Goal: Task Accomplishment & Management: Complete application form

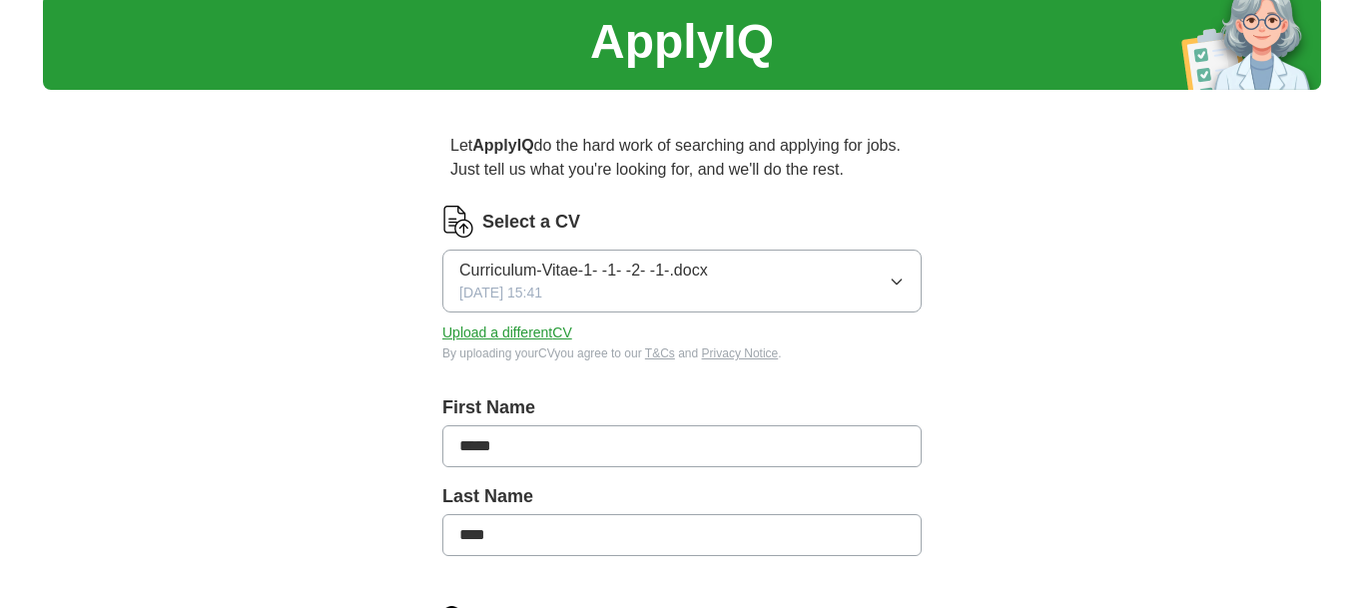
scroll to position [118, 0]
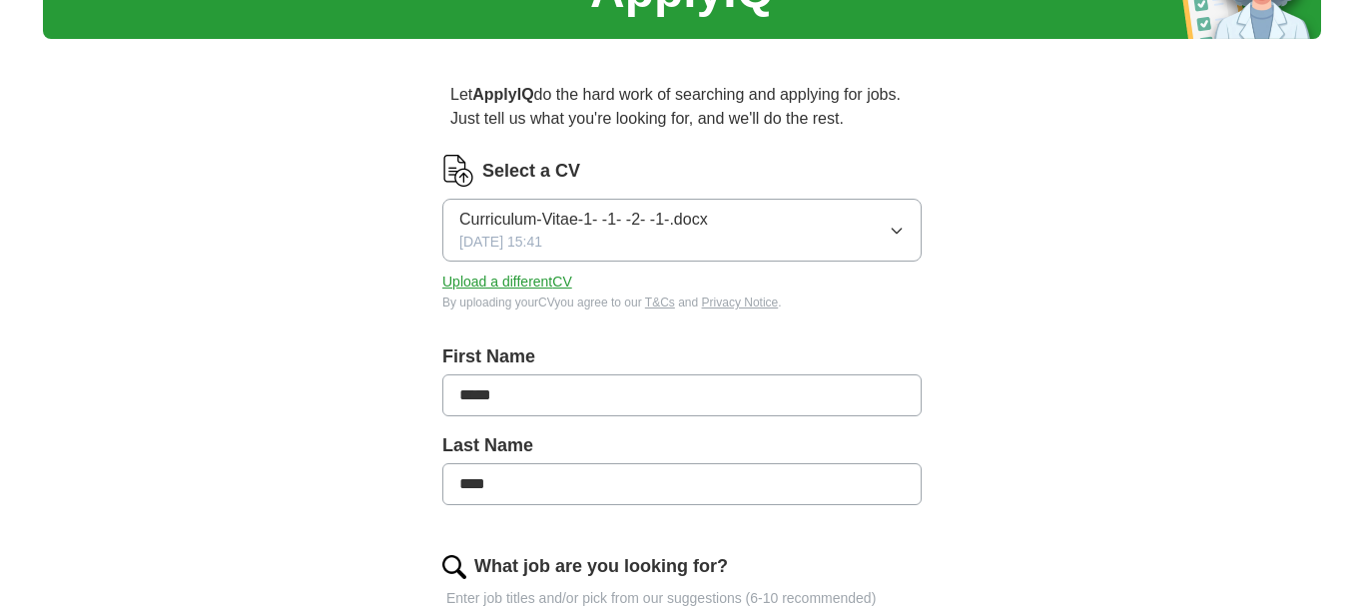
click at [596, 217] on span "Curriculum-Vitae-1- -1- -2- -1-.docx" at bounding box center [583, 220] width 249 height 24
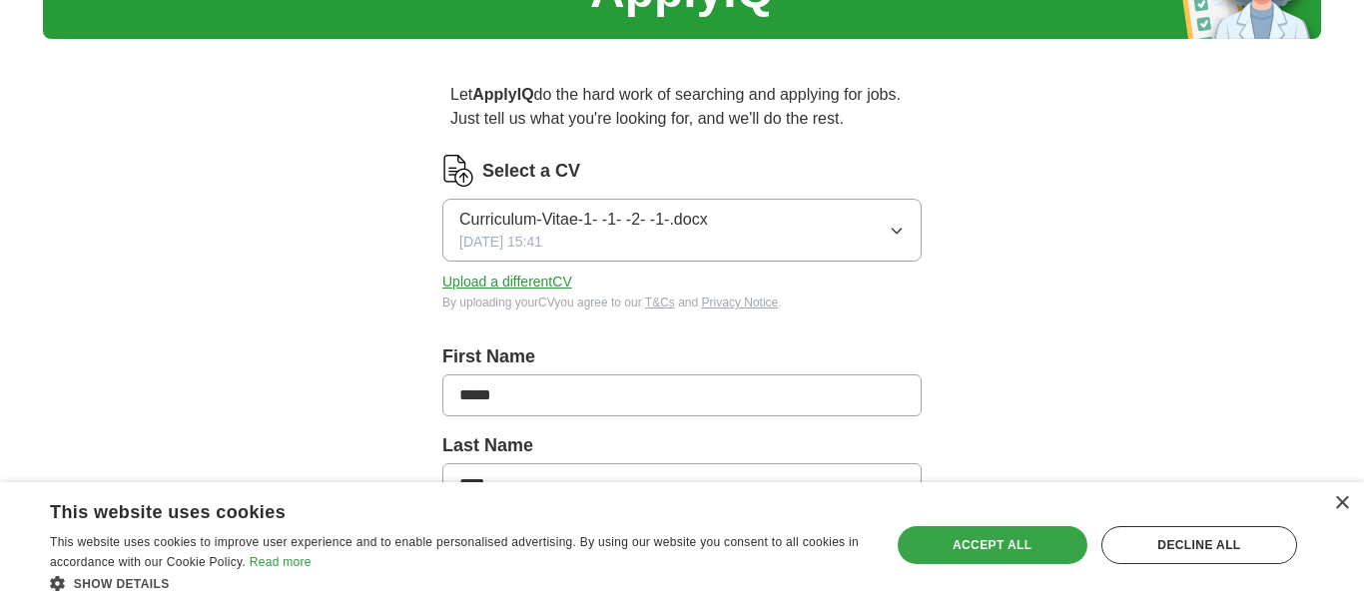
click at [982, 551] on div "Accept all" at bounding box center [992, 545] width 190 height 38
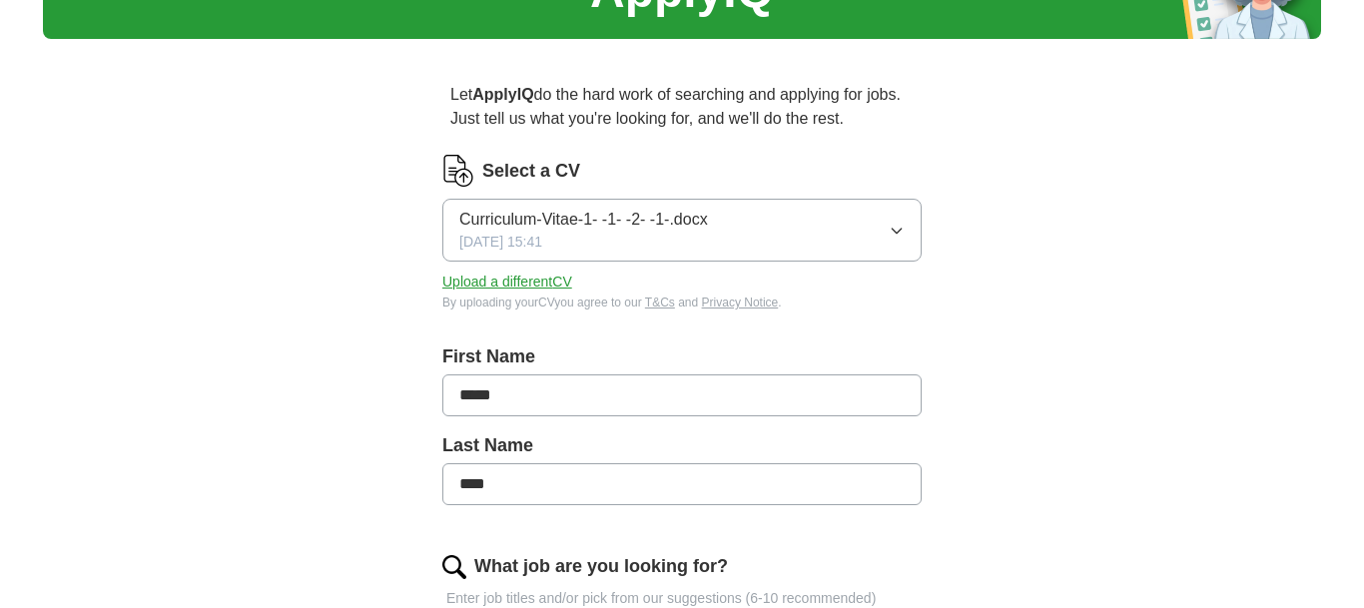
click at [541, 287] on button "Upload a different CV" at bounding box center [507, 282] width 130 height 21
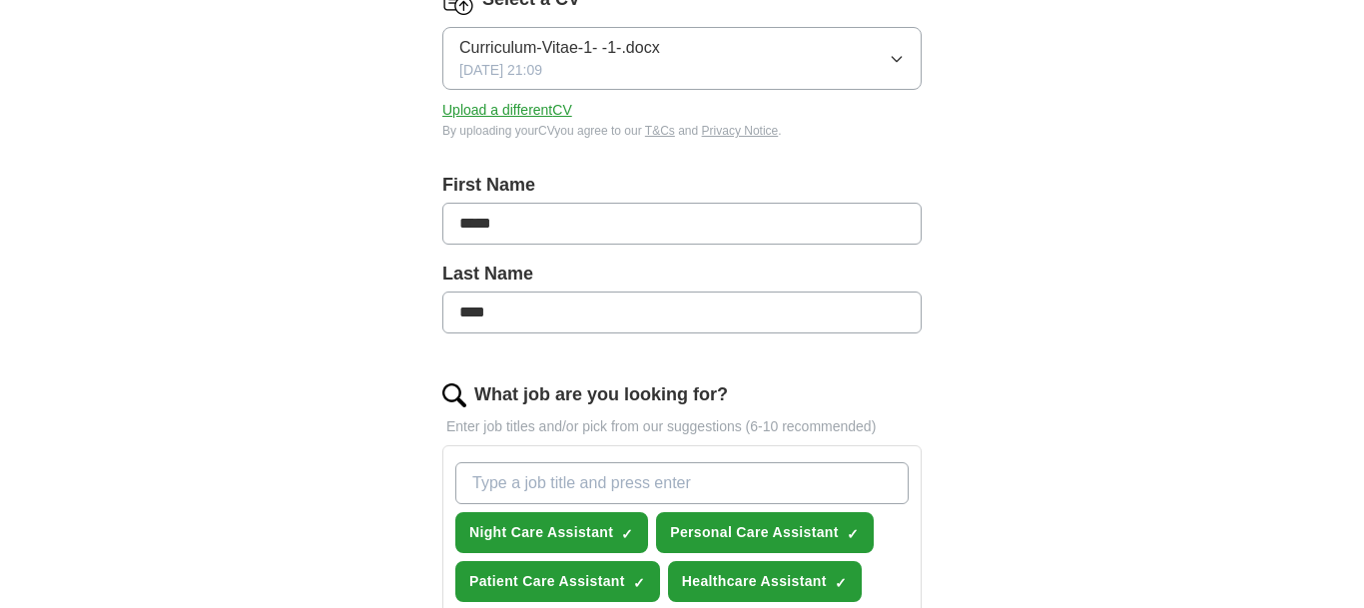
scroll to position [294, 0]
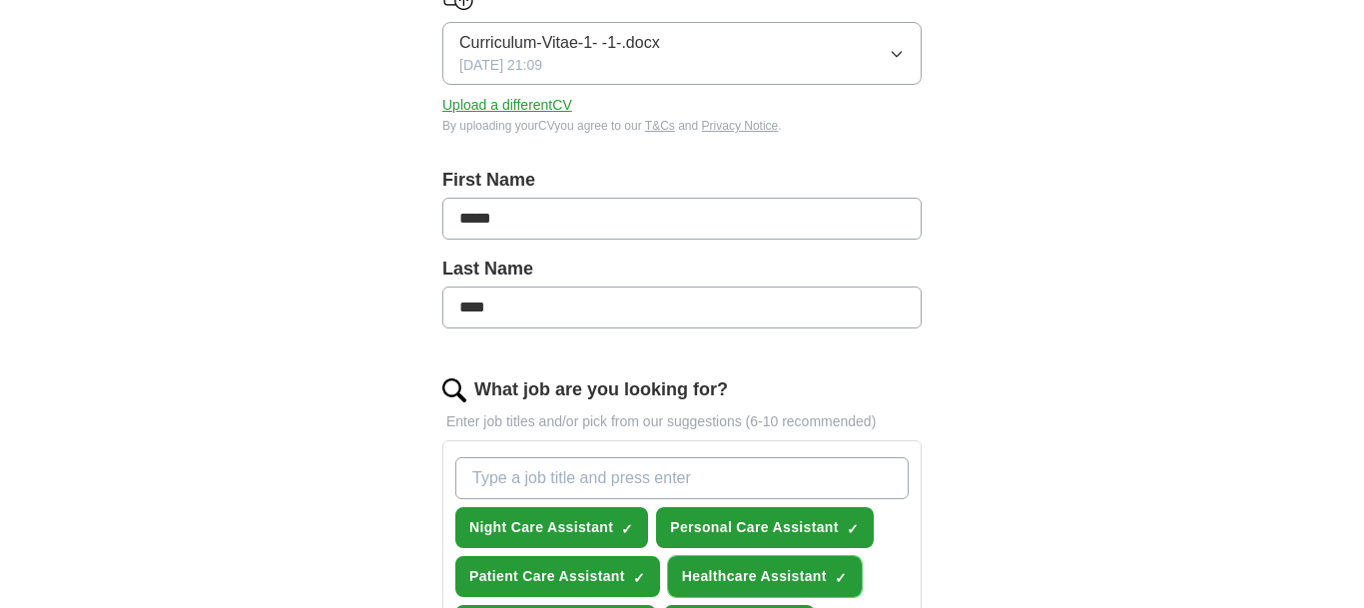
click at [747, 586] on span "Healthcare Assistant" at bounding box center [754, 576] width 145 height 21
click at [748, 586] on span "Healthcare Assistant" at bounding box center [754, 576] width 145 height 21
click at [750, 586] on span "Healthcare Assistant" at bounding box center [754, 576] width 145 height 21
click at [751, 585] on span "Healthcare Assistant" at bounding box center [754, 576] width 145 height 21
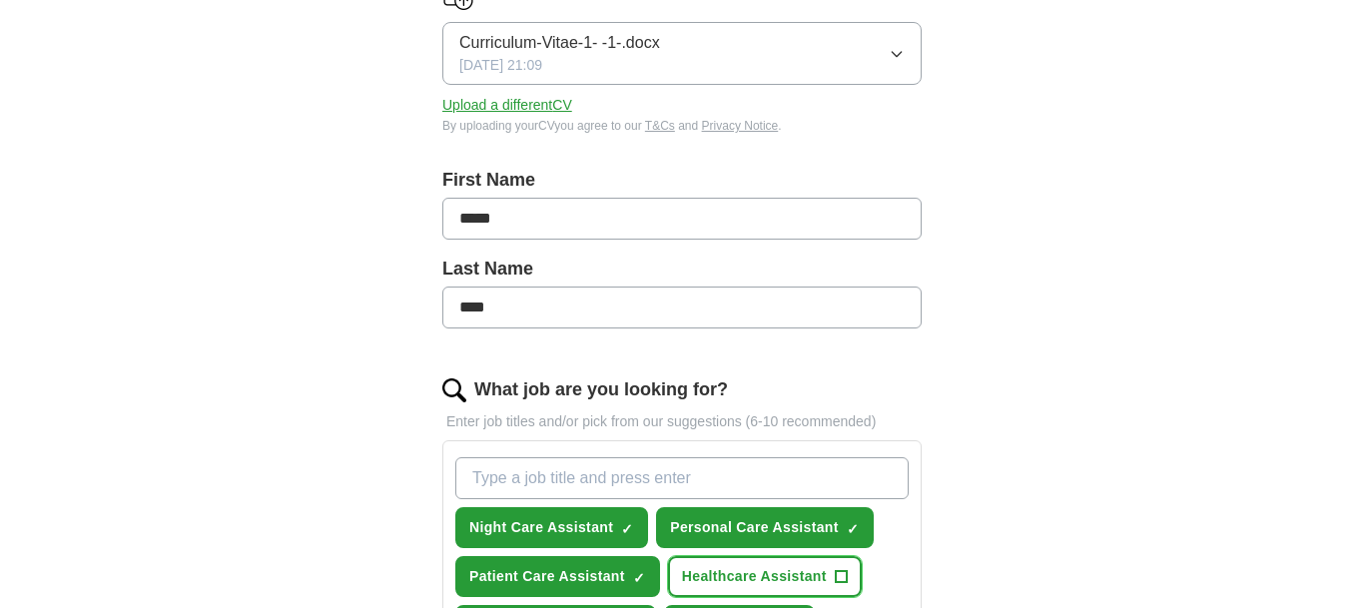
click at [836, 575] on button "Healthcare Assistant +" at bounding box center [765, 576] width 194 height 41
click at [822, 570] on span "Healthcare Assistant" at bounding box center [754, 576] width 145 height 21
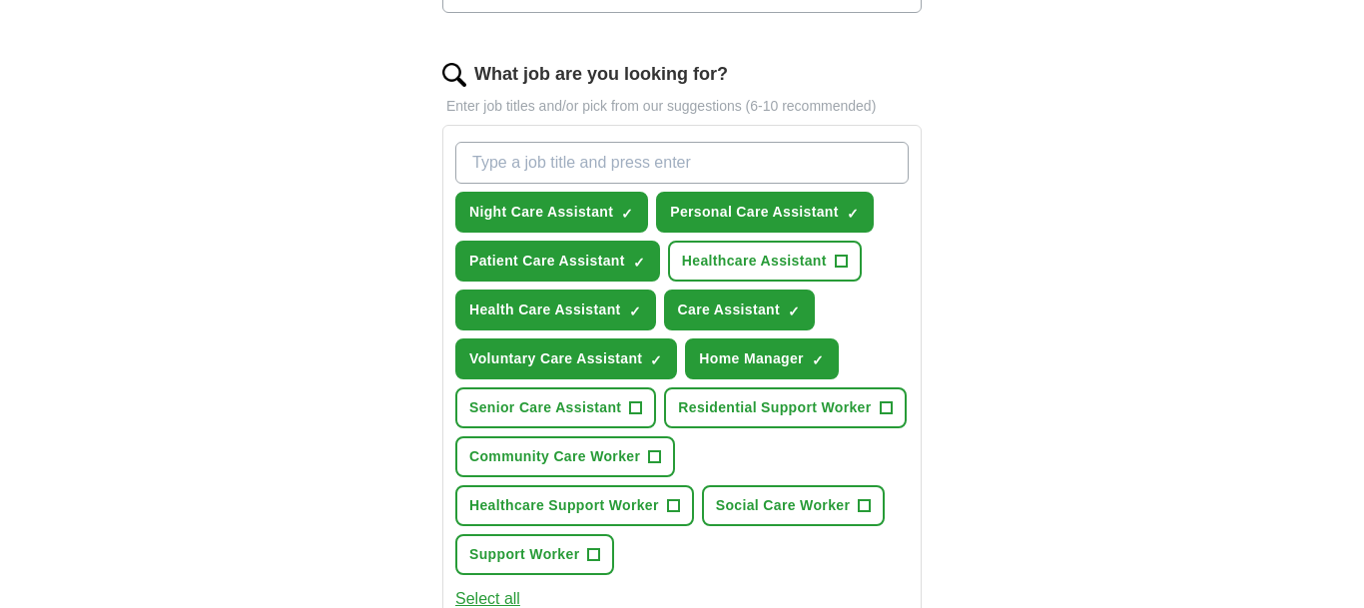
scroll to position [625, 0]
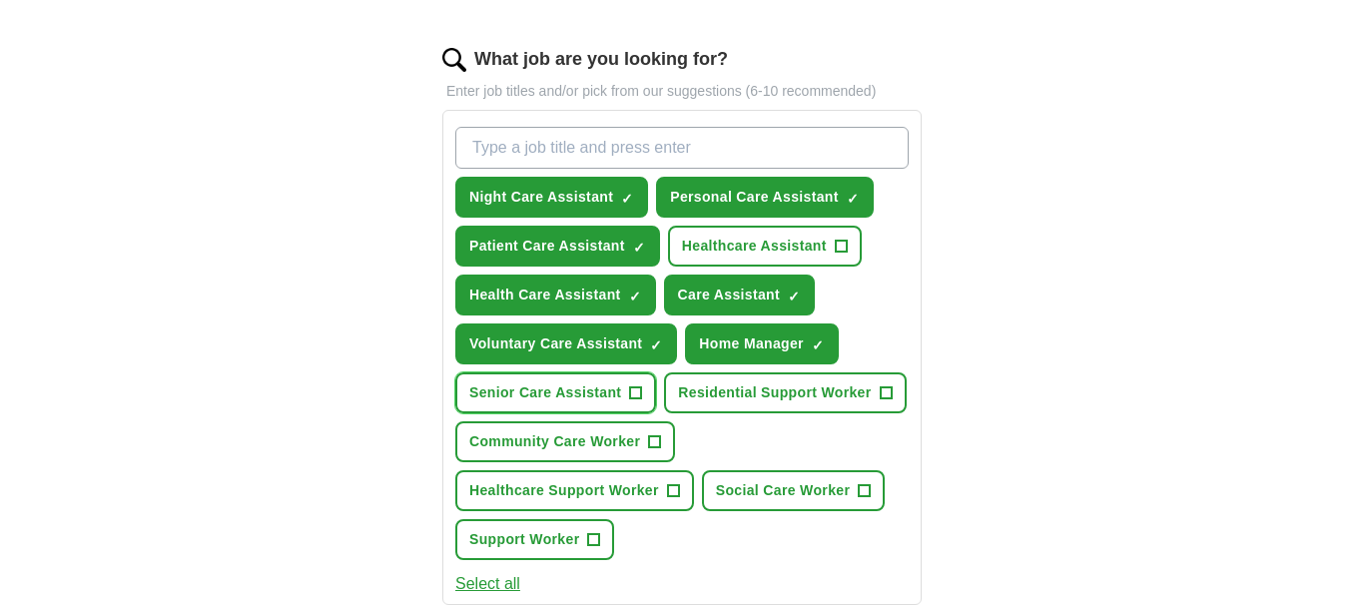
click at [580, 404] on button "Senior Care Assistant +" at bounding box center [555, 392] width 201 height 41
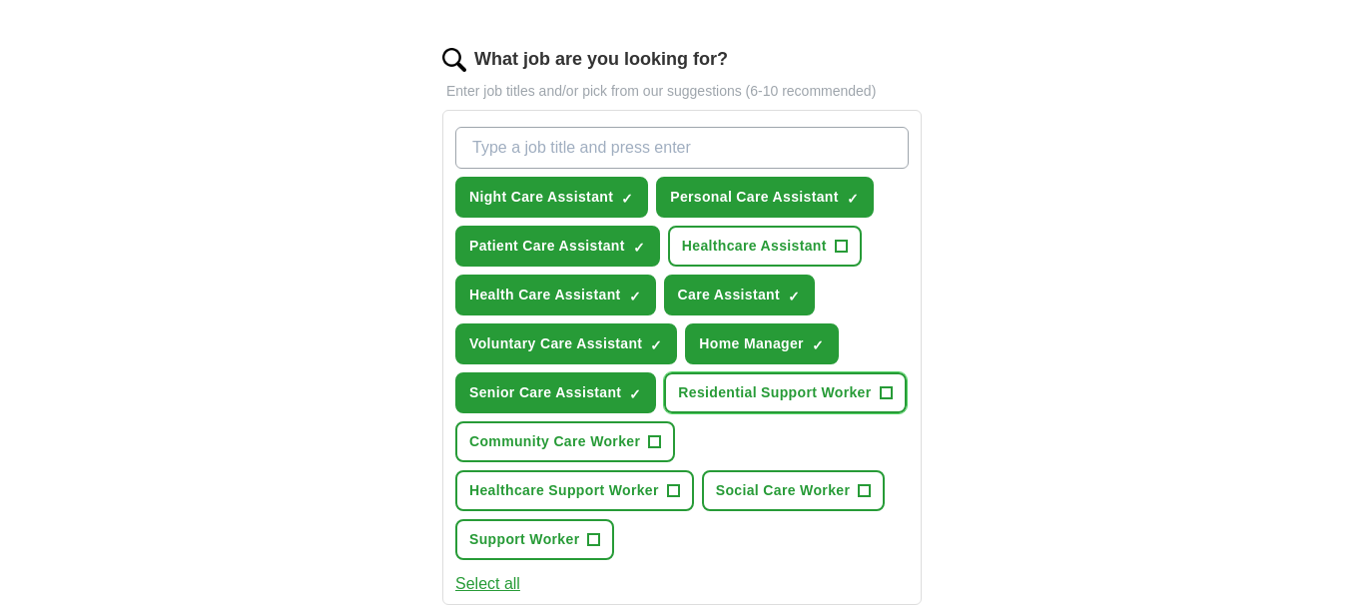
click at [664, 413] on button "Residential Support Worker +" at bounding box center [785, 392] width 242 height 41
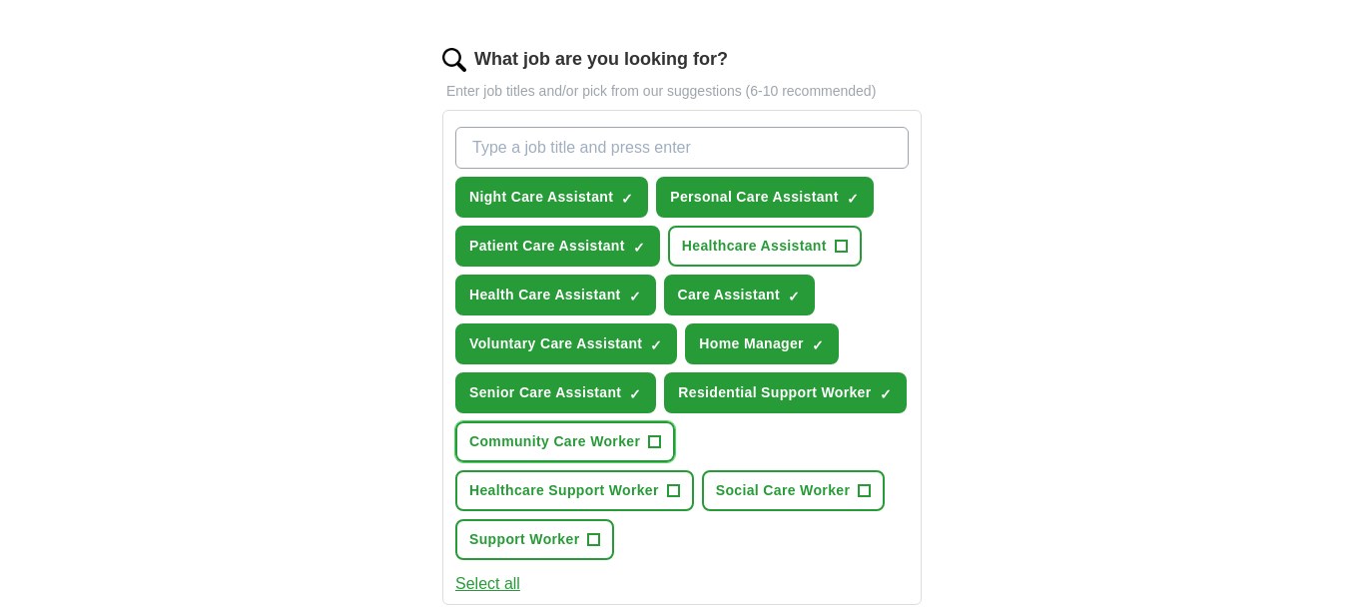
click at [573, 452] on span "Community Care Worker" at bounding box center [554, 441] width 171 height 21
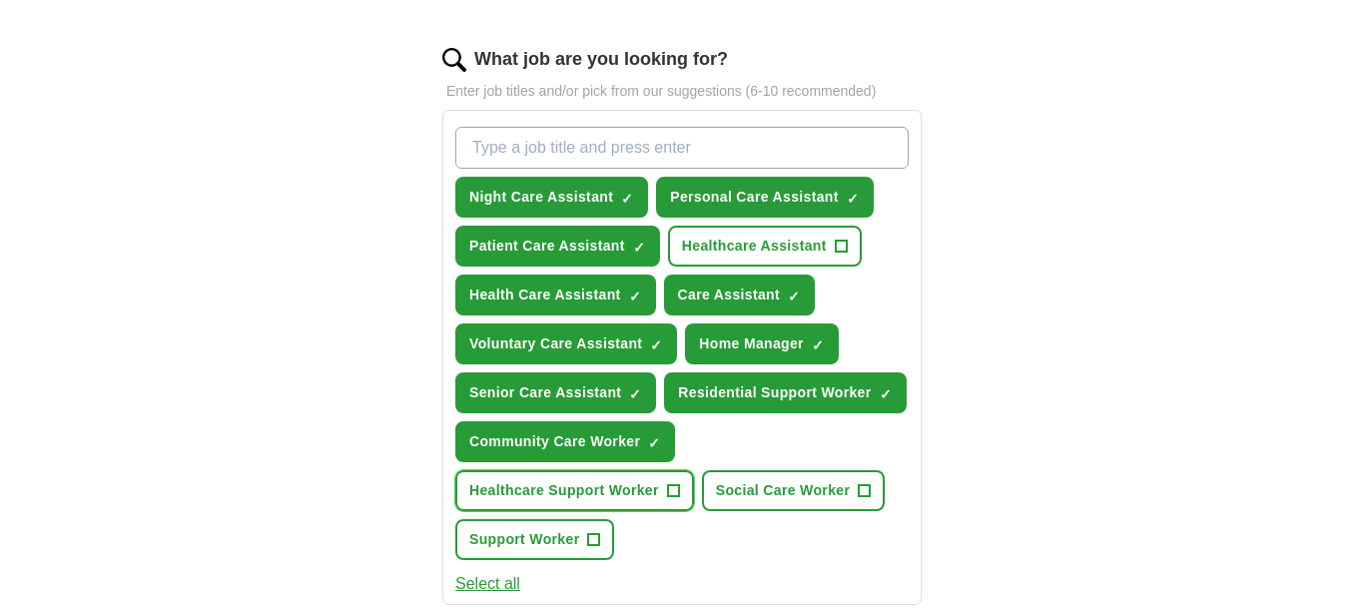
click at [600, 501] on span "Healthcare Support Worker" at bounding box center [564, 490] width 190 height 21
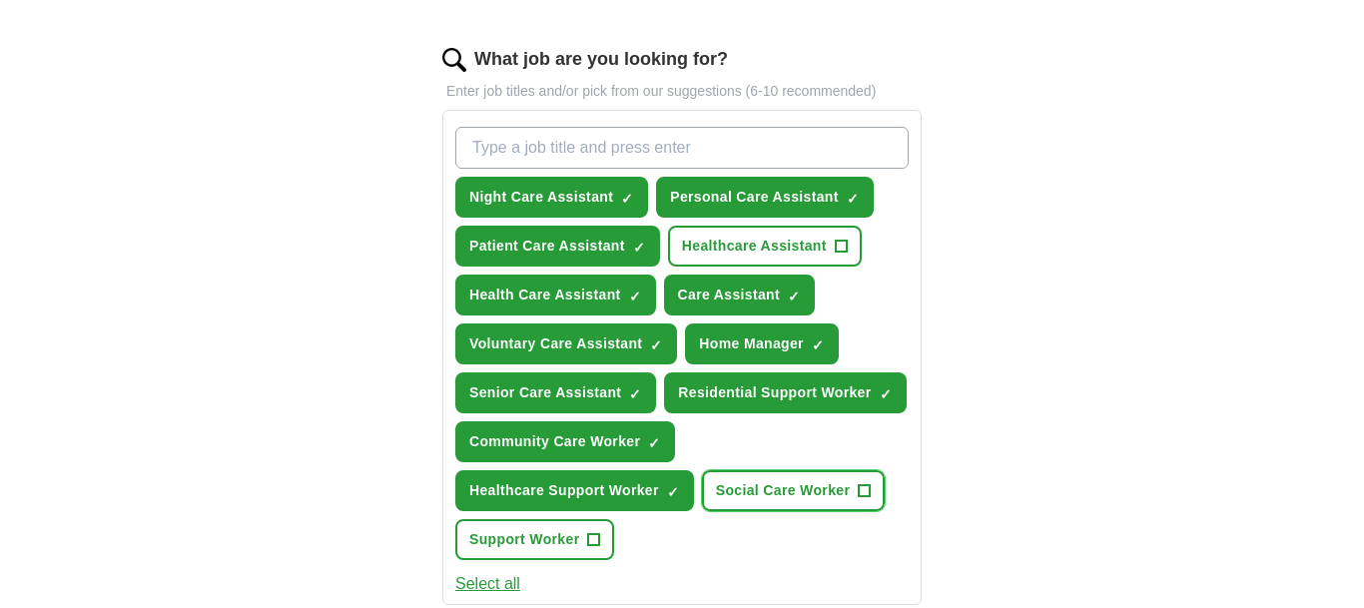
click at [773, 501] on span "Social Care Worker" at bounding box center [783, 490] width 134 height 21
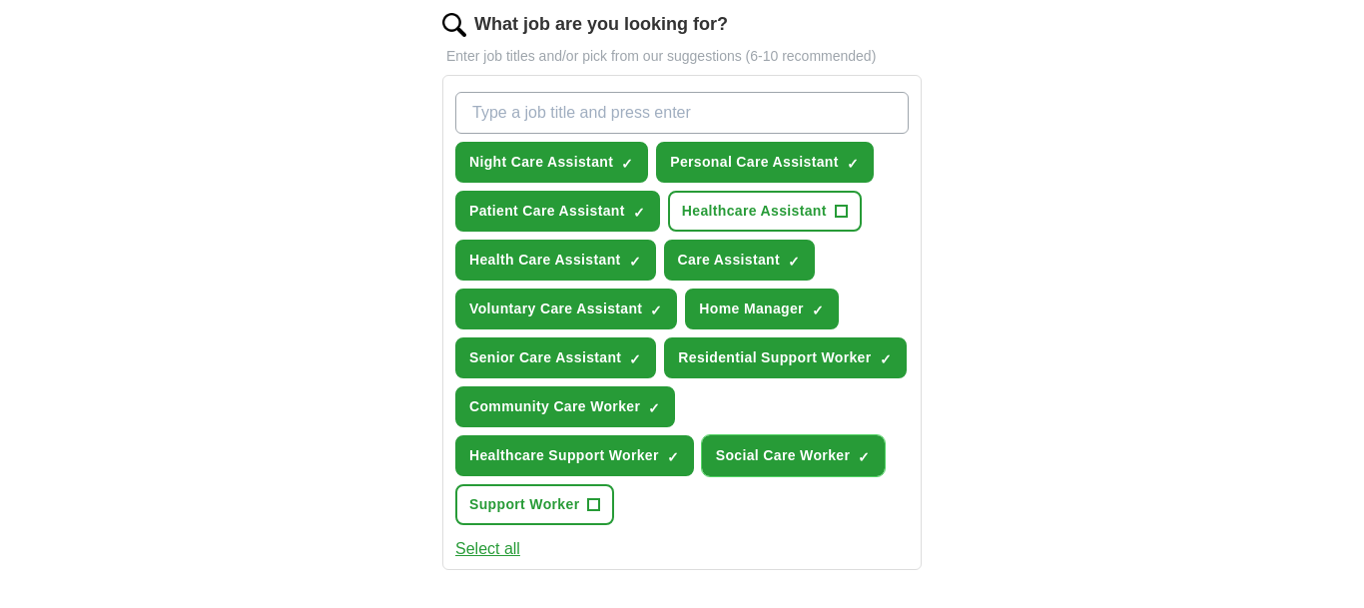
scroll to position [661, 0]
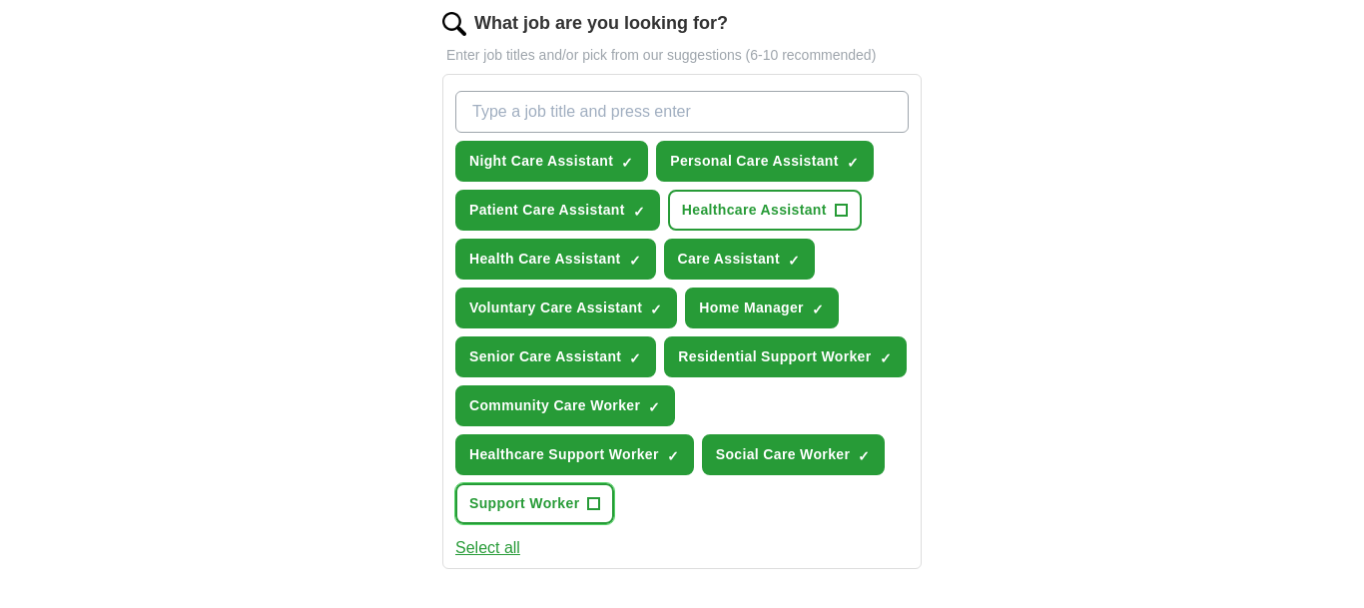
click at [545, 514] on span "Support Worker" at bounding box center [524, 503] width 110 height 21
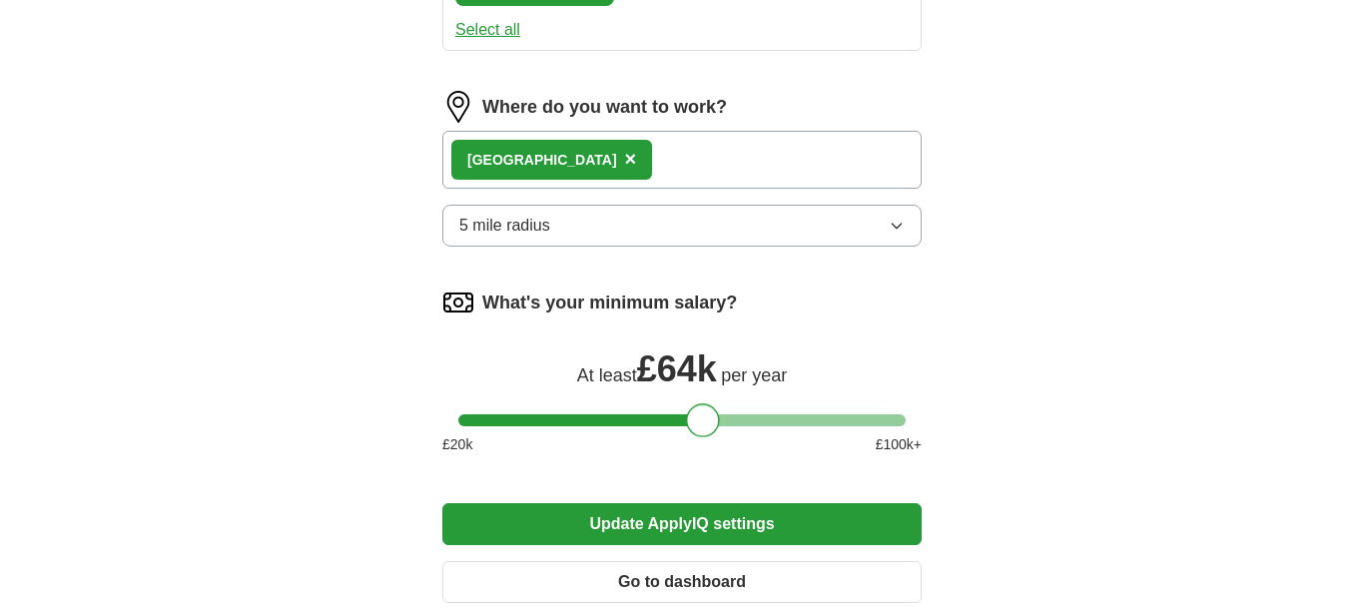
scroll to position [1216, 0]
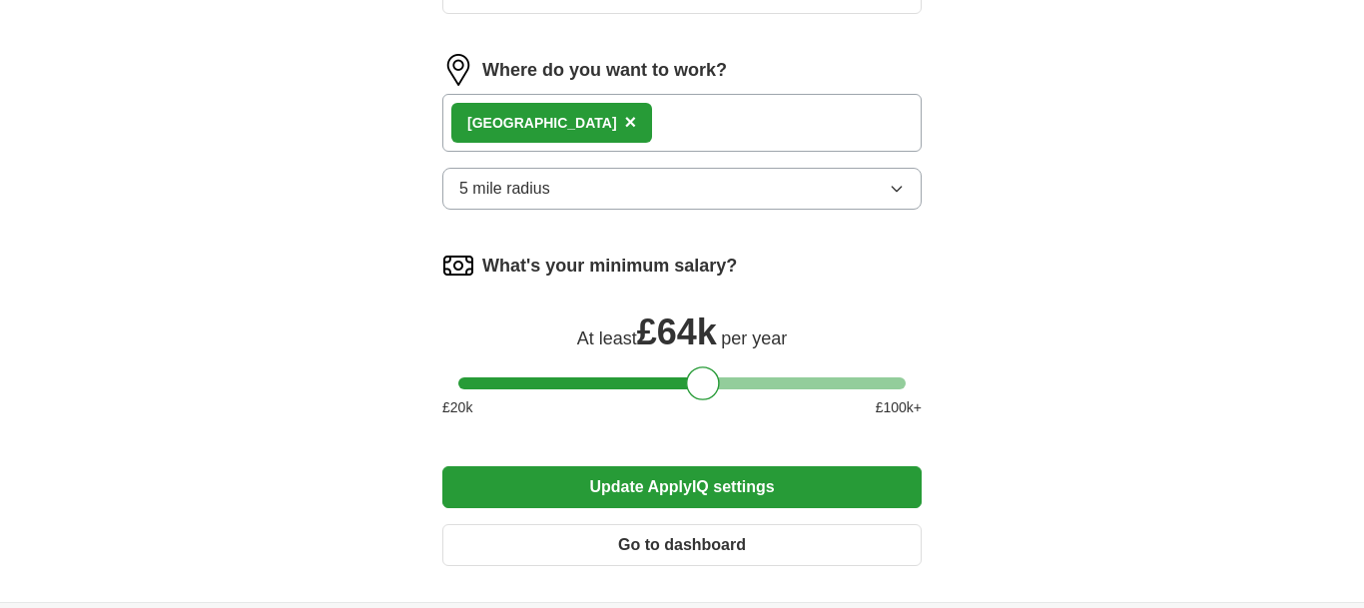
click at [722, 508] on button "Update ApplyIQ settings" at bounding box center [681, 487] width 479 height 42
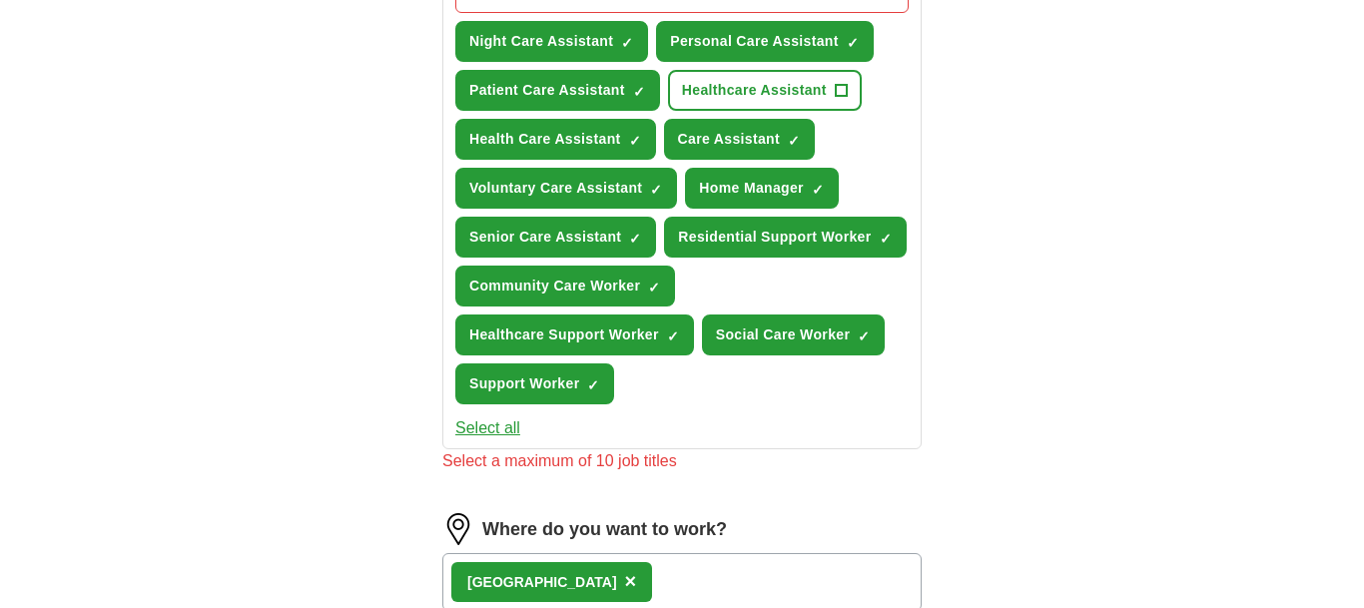
scroll to position [732, 0]
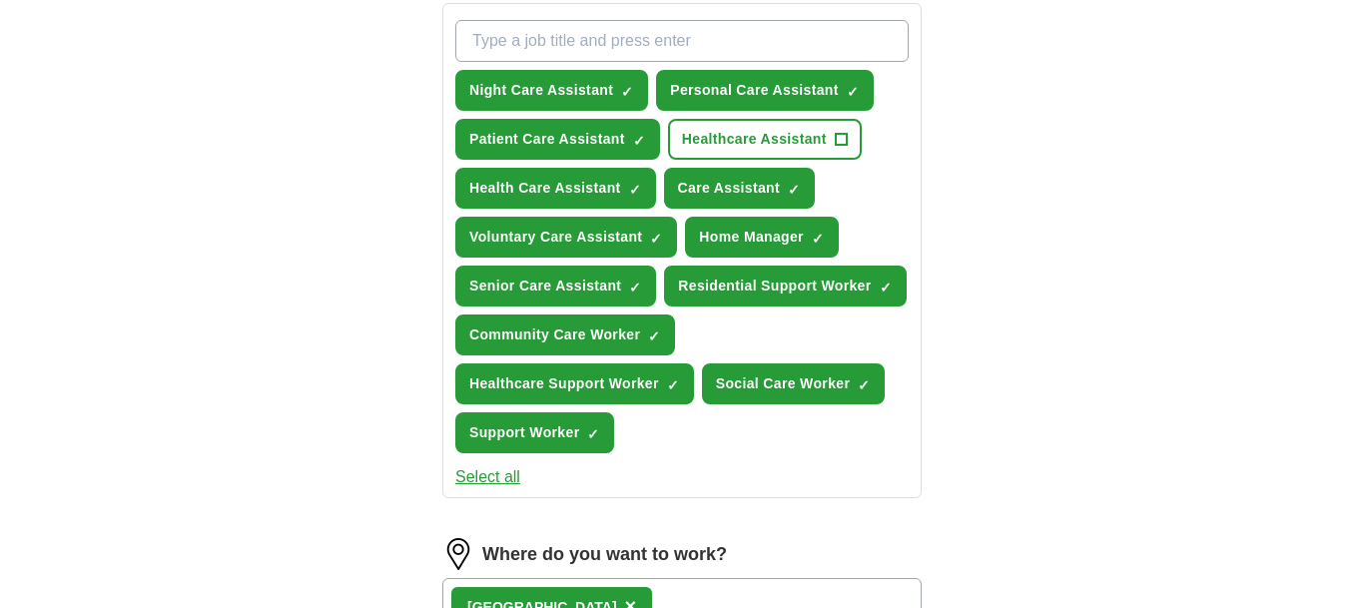
click at [540, 39] on input "What job are you looking for?" at bounding box center [681, 41] width 453 height 42
type input "Health Care Assistant NHS"
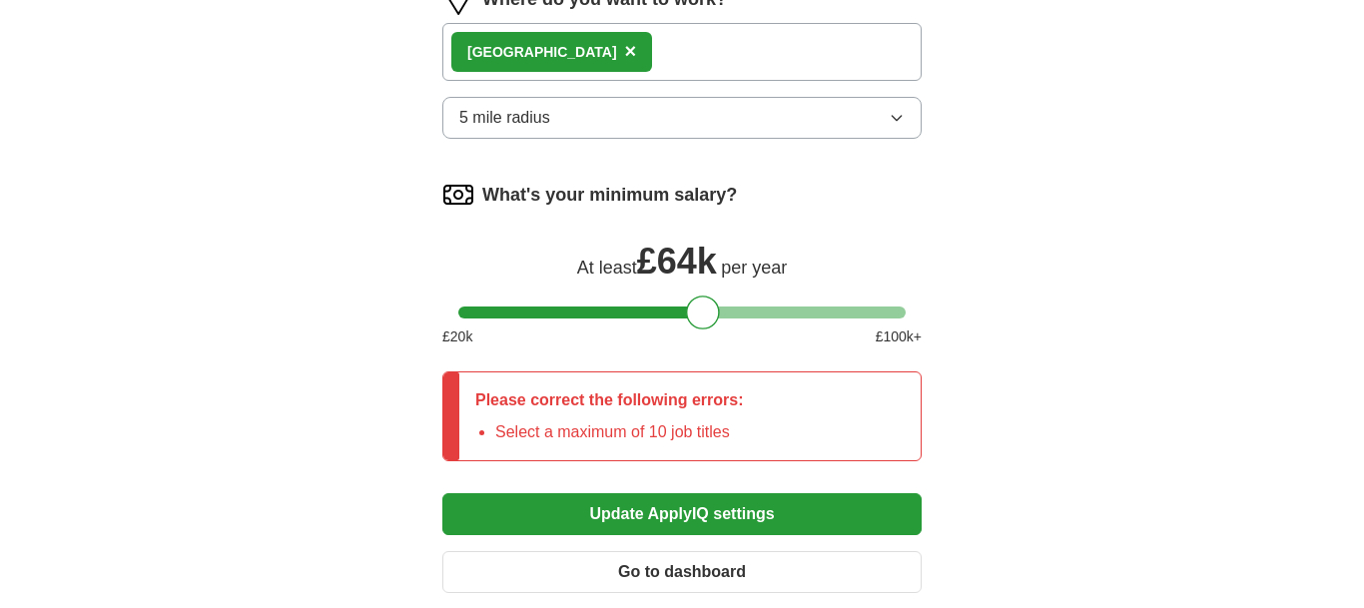
scroll to position [1312, 0]
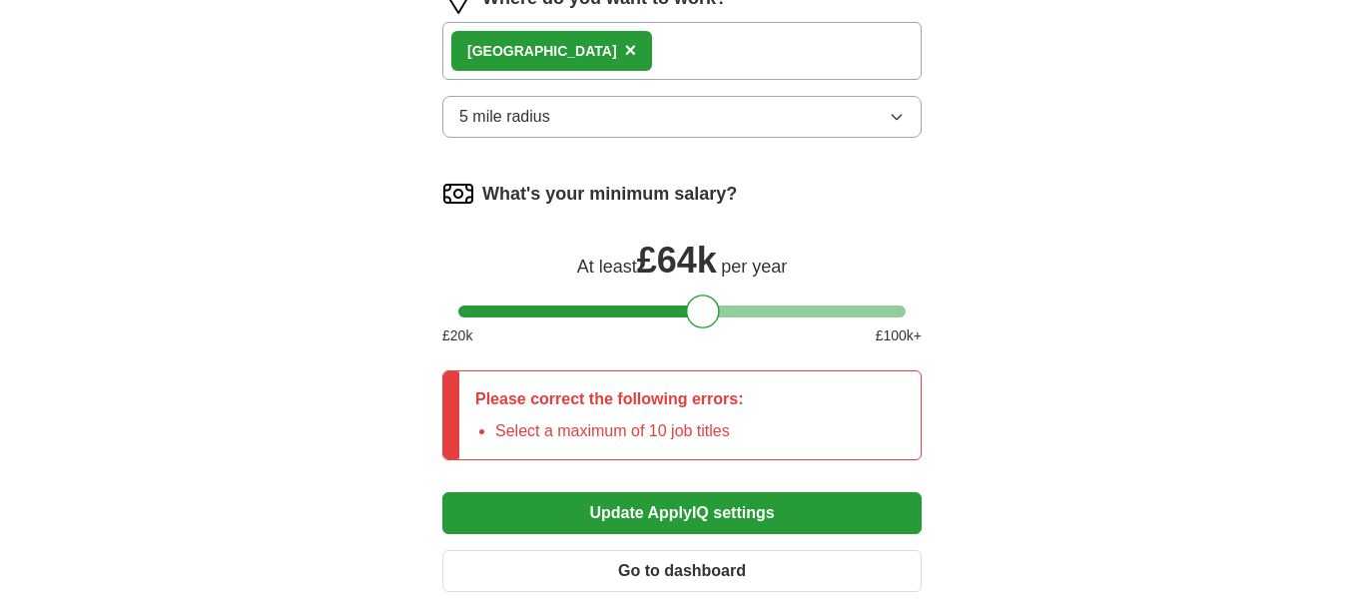
click at [617, 534] on button "Update ApplyIQ settings" at bounding box center [681, 513] width 479 height 42
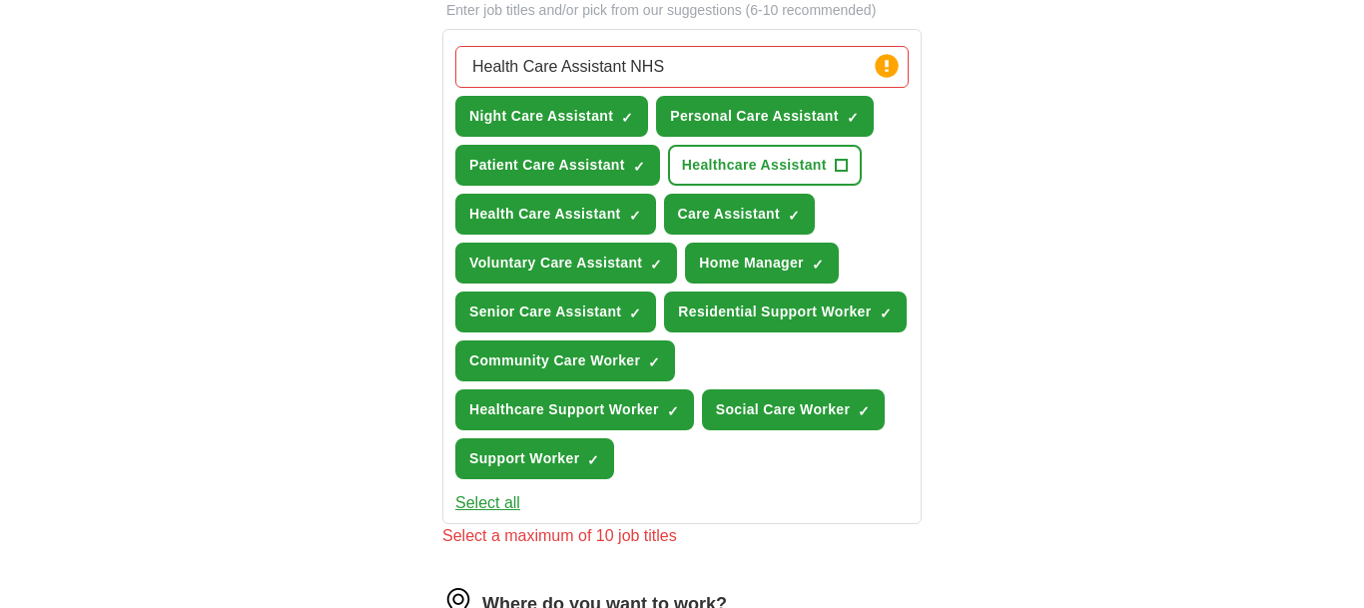
scroll to position [689, 0]
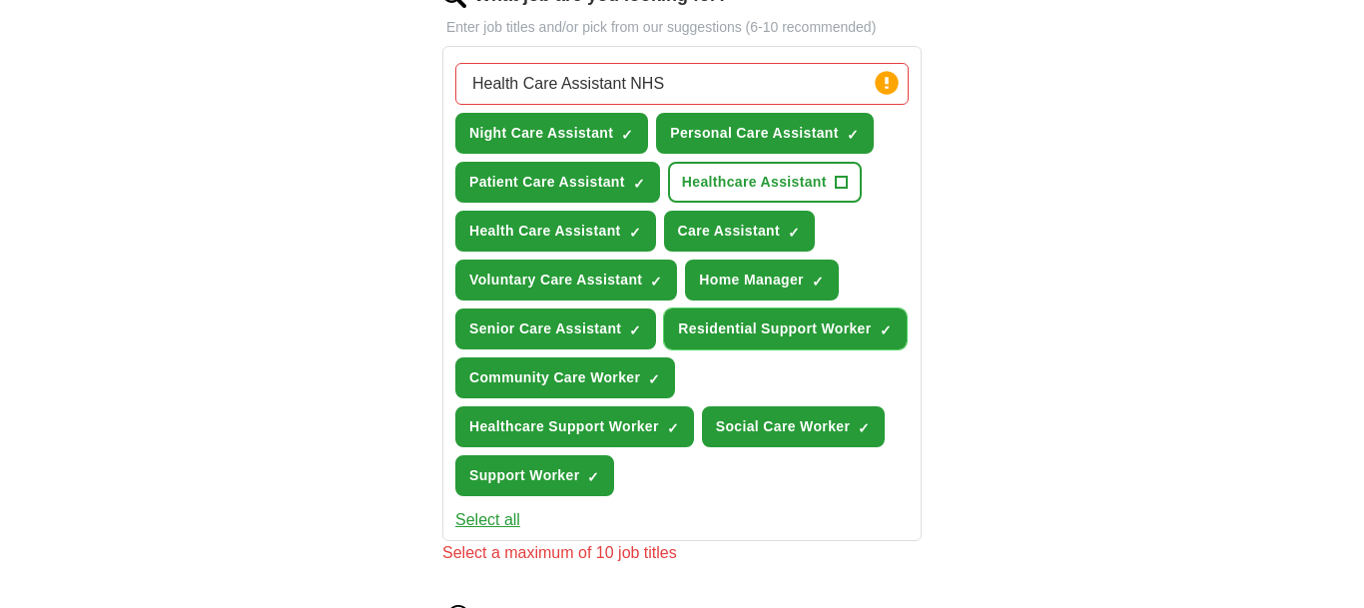
click at [0, 0] on span "×" at bounding box center [0, 0] width 0 height 0
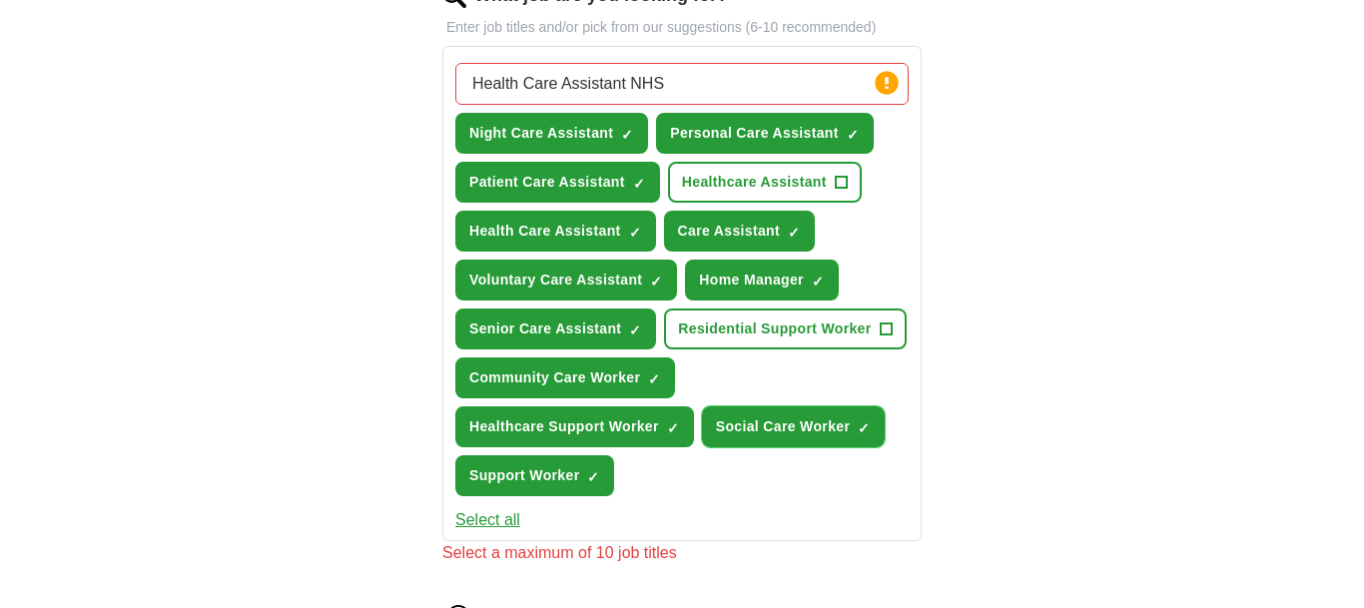
click at [0, 0] on span "×" at bounding box center [0, 0] width 0 height 0
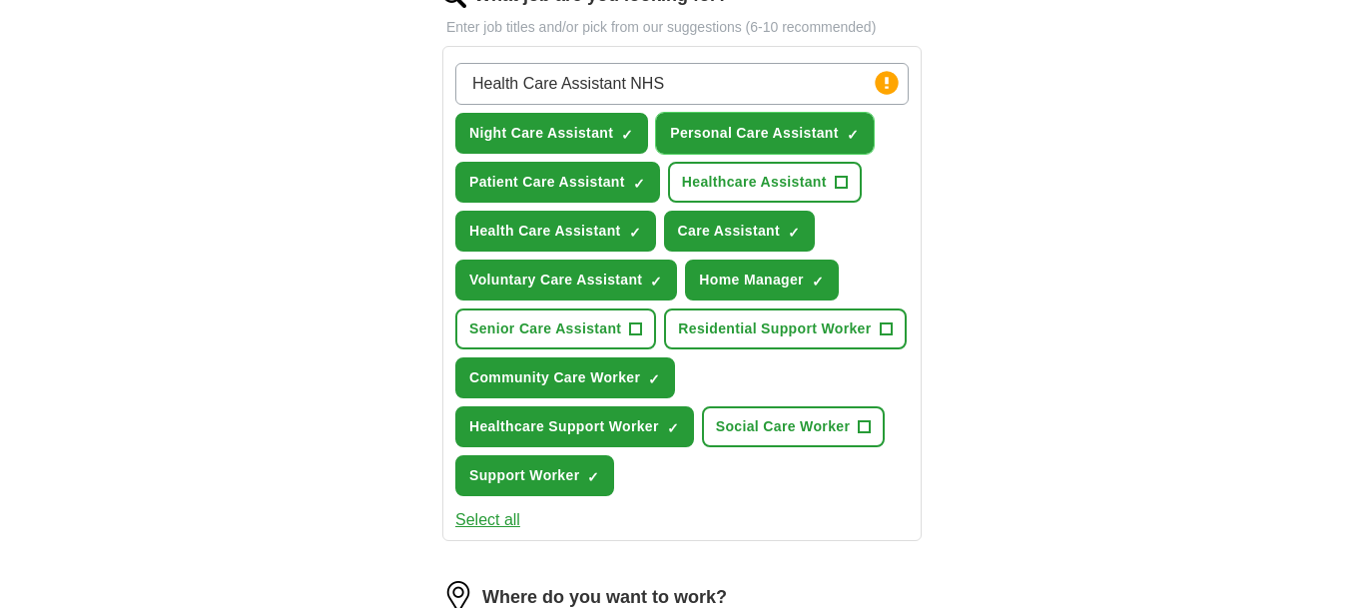
click at [0, 0] on span "×" at bounding box center [0, 0] width 0 height 0
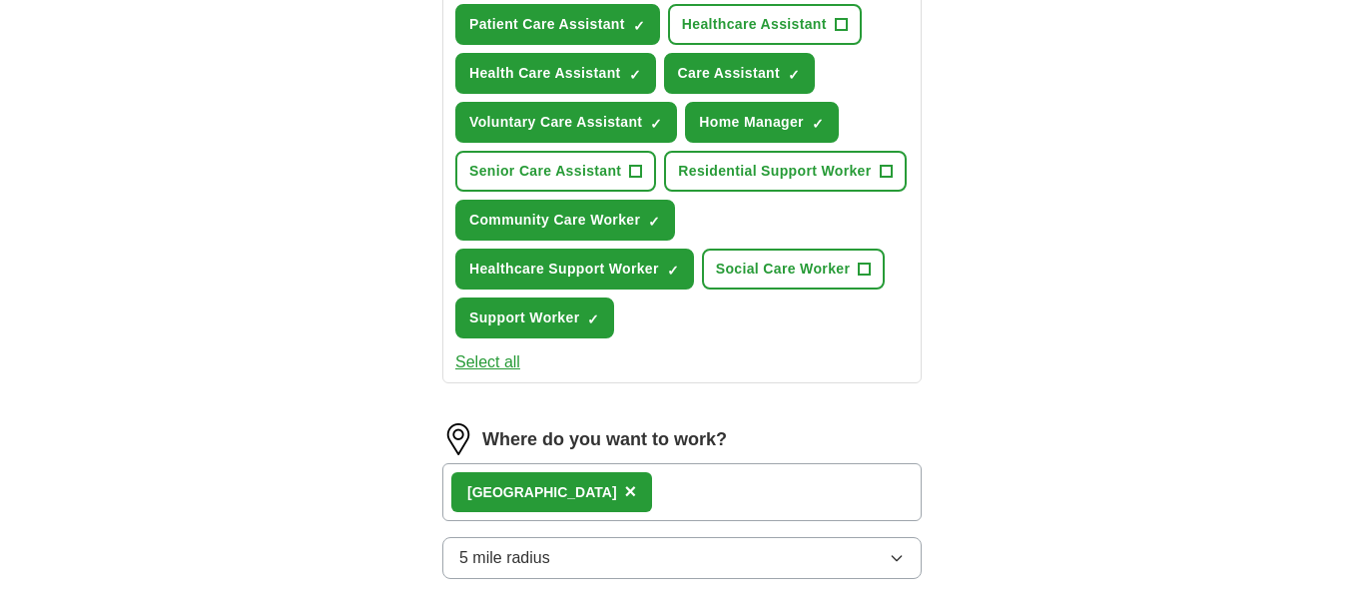
drag, startPoint x: 606, startPoint y: 580, endPoint x: 618, endPoint y: 573, distance: 13.9
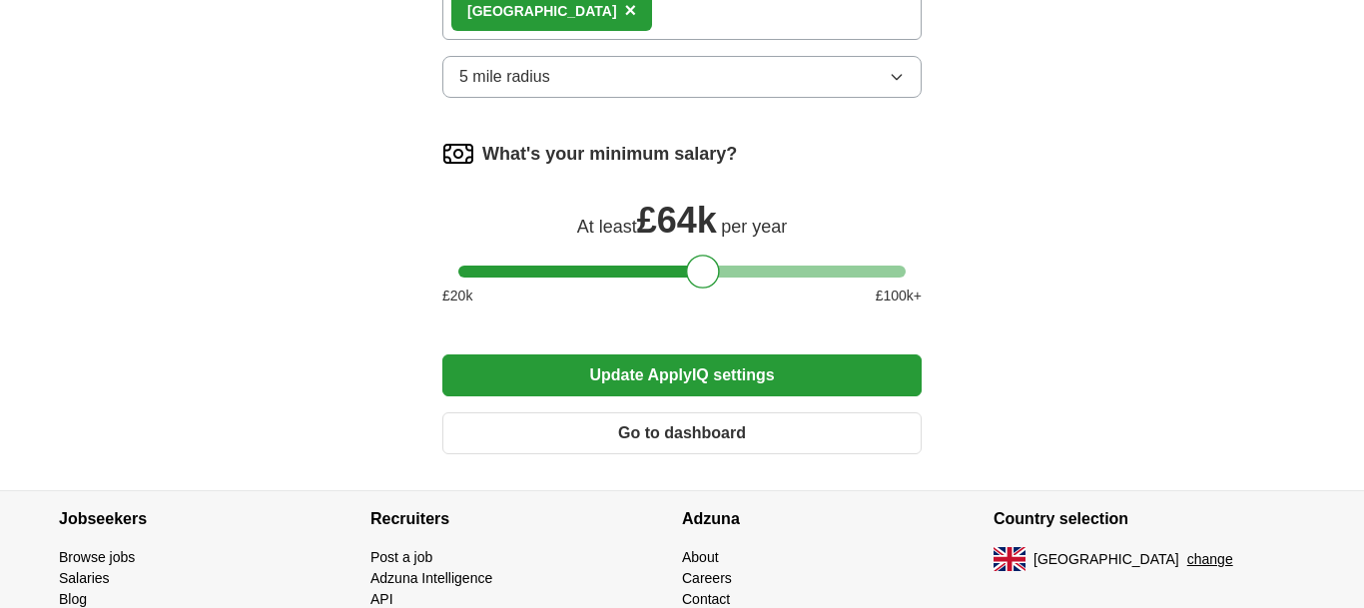
scroll to position [1337, 0]
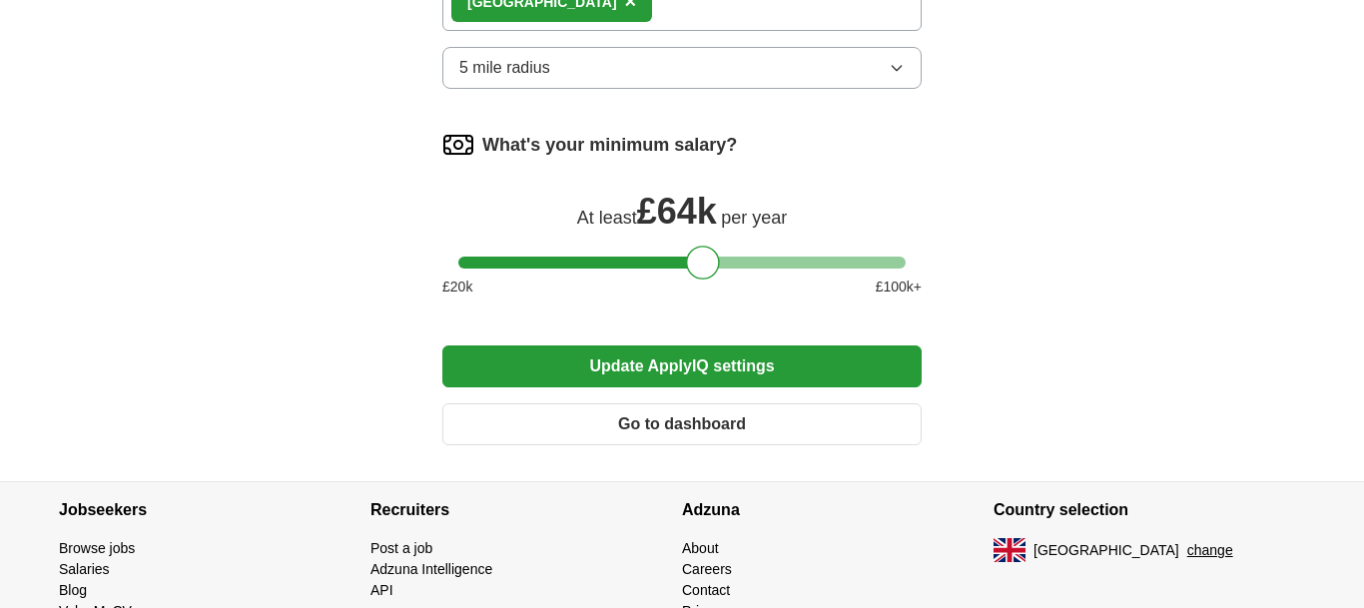
click at [640, 387] on button "Update ApplyIQ settings" at bounding box center [681, 366] width 479 height 42
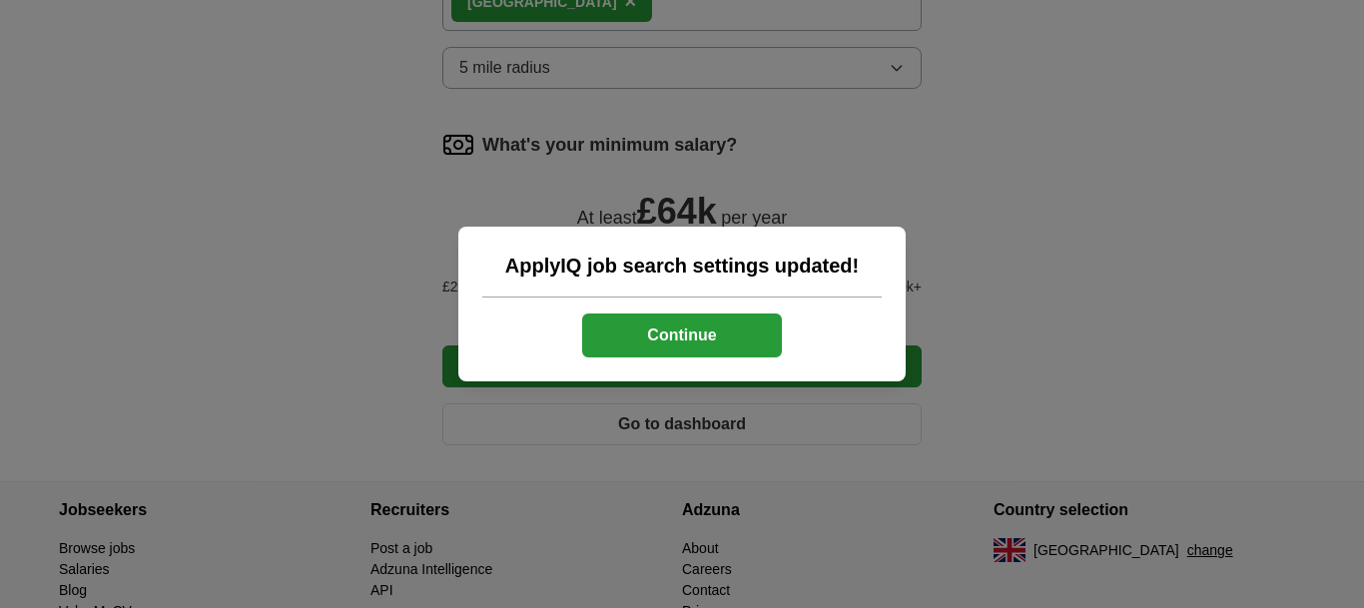
click at [673, 327] on button "Continue" at bounding box center [682, 335] width 200 height 44
